Goal: Information Seeking & Learning: Learn about a topic

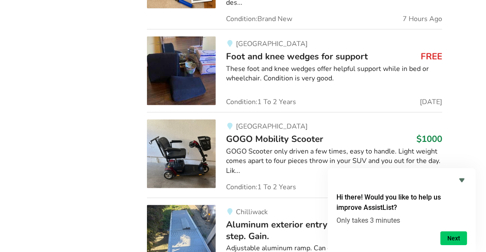
scroll to position [1105, 0]
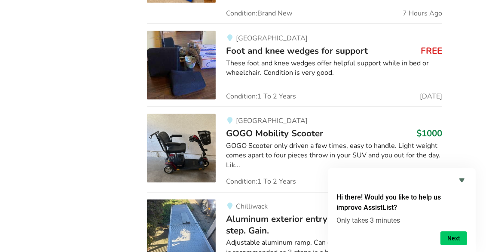
click at [280, 128] on span "GOGO Mobility Scooter" at bounding box center [274, 134] width 97 height 12
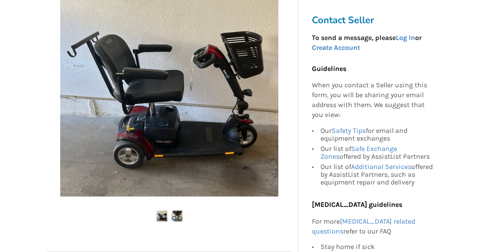
scroll to position [156, 0]
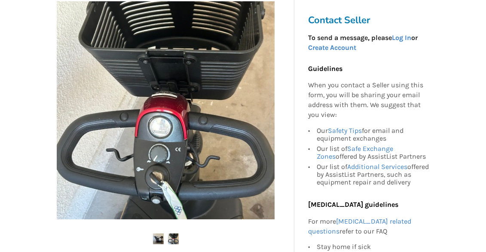
click at [228, 108] on img at bounding box center [166, 110] width 218 height 218
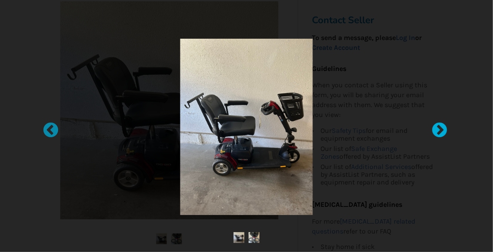
click at [440, 129] on div at bounding box center [435, 126] width 9 height 9
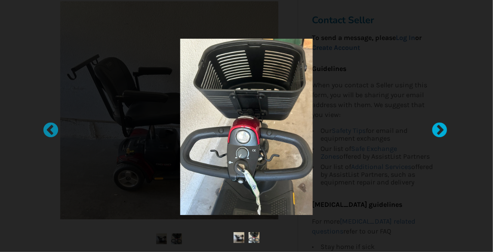
click at [440, 130] on div at bounding box center [435, 126] width 9 height 9
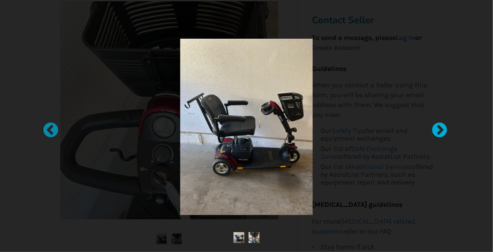
click at [440, 130] on div at bounding box center [435, 126] width 9 height 9
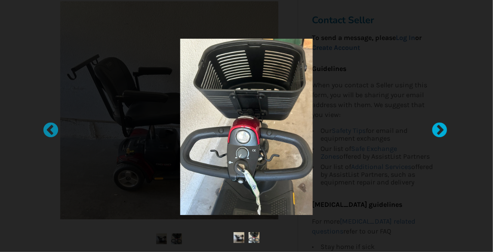
click at [440, 130] on div at bounding box center [435, 126] width 9 height 9
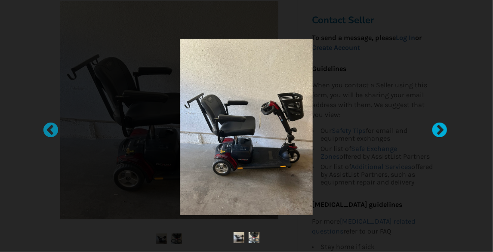
click at [440, 130] on div at bounding box center [435, 126] width 9 height 9
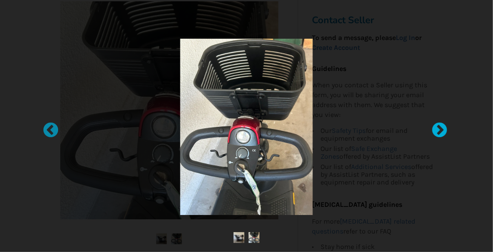
click at [440, 130] on div at bounding box center [435, 126] width 9 height 9
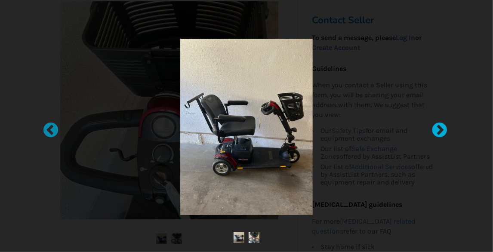
click at [440, 130] on div at bounding box center [435, 126] width 9 height 9
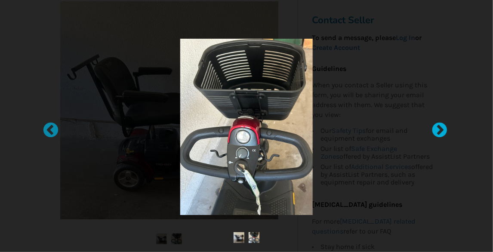
click at [440, 130] on div at bounding box center [435, 126] width 9 height 9
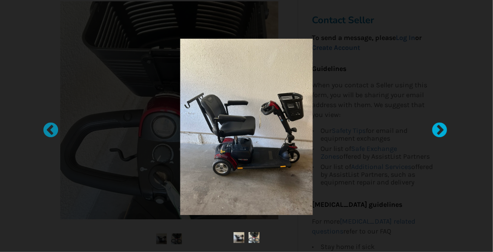
click at [440, 130] on div at bounding box center [435, 126] width 9 height 9
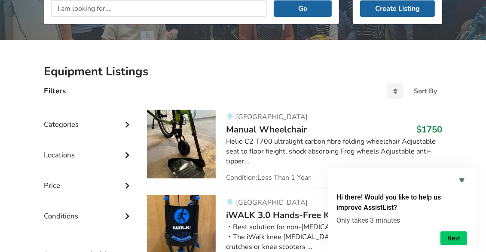
scroll to position [944, 0]
